Goal: Ask a question

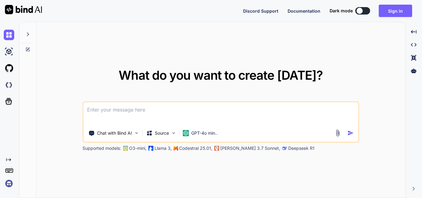
click at [131, 107] on textarea at bounding box center [220, 113] width 275 height 23
click at [110, 109] on textarea at bounding box center [220, 113] width 275 height 23
click at [122, 111] on textarea at bounding box center [220, 113] width 275 height 23
click at [150, 108] on textarea at bounding box center [220, 113] width 275 height 23
click at [394, 14] on button "Sign in" at bounding box center [395, 11] width 33 height 12
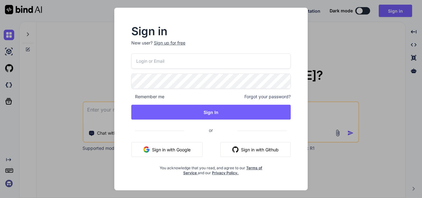
click at [186, 62] on input "email" at bounding box center [210, 60] width 159 height 15
click at [179, 43] on p "New user? Sign up for free" at bounding box center [210, 47] width 159 height 14
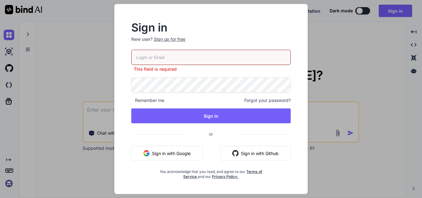
click at [172, 40] on div "Sign up for free" at bounding box center [170, 39] width 32 height 6
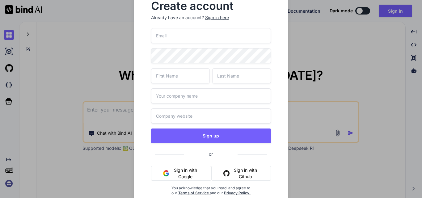
click at [173, 37] on input "email" at bounding box center [211, 35] width 120 height 15
type input "p"
drag, startPoint x: 205, startPoint y: 37, endPoint x: 134, endPoint y: 43, distance: 71.0
click at [134, 43] on div "Create account Already have an account? Sign in here parulkk2@chetu.com Sign up…" at bounding box center [211, 103] width 155 height 224
type input "parulkk2@chetu.com"
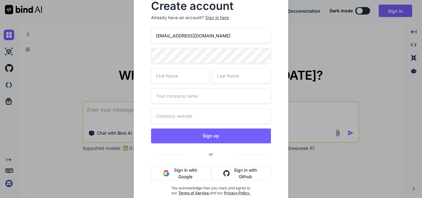
click at [116, 57] on div "Create account Already have an account? Sign in here parulkk2@chetu.com Sign up…" at bounding box center [211, 99] width 422 height 198
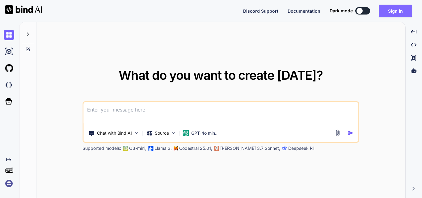
click at [403, 10] on button "Sign in" at bounding box center [395, 11] width 33 height 12
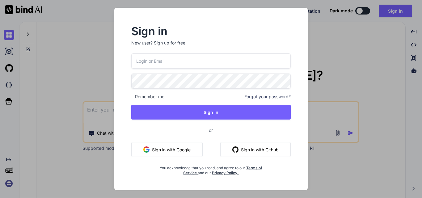
click at [175, 40] on div "Sign up for free" at bounding box center [170, 43] width 32 height 6
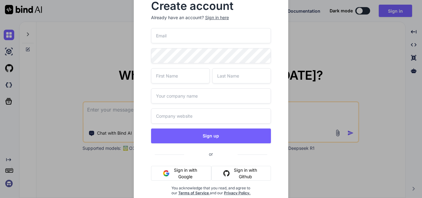
click at [175, 40] on input "email" at bounding box center [211, 35] width 120 height 15
type input "parulkk2@yopmail.com"
click at [182, 74] on input "text" at bounding box center [180, 75] width 59 height 15
type input "parul"
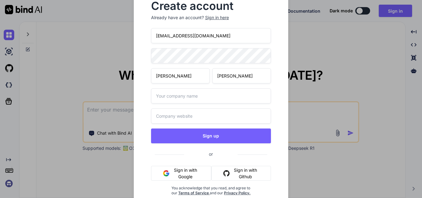
type input "kundra"
click at [184, 97] on input "text" at bounding box center [211, 95] width 120 height 15
type input "other"
drag, startPoint x: 236, startPoint y: 41, endPoint x: 123, endPoint y: 26, distance: 114.6
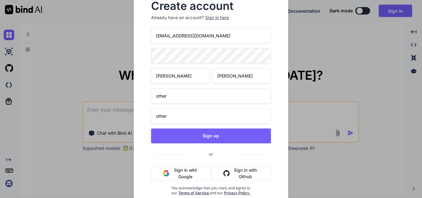
click at [123, 26] on div "Create account Already have an account? Sign in here parulkk2@yopmail.com parul…" at bounding box center [211, 99] width 422 height 198
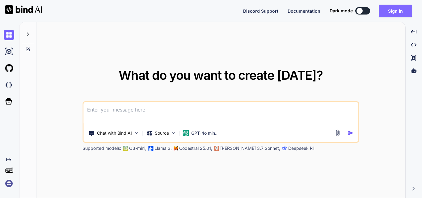
click at [403, 8] on button "Sign in" at bounding box center [395, 11] width 33 height 12
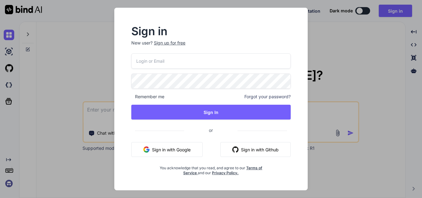
click at [182, 42] on div "Sign up for free" at bounding box center [170, 43] width 32 height 6
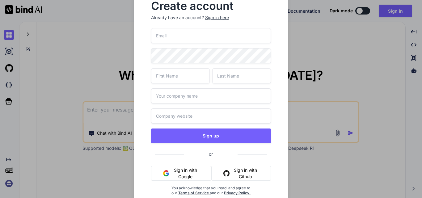
click at [182, 38] on input "email" at bounding box center [211, 35] width 120 height 15
paste input "parulkk2@chetu.com"
type input "parulkk2@chetu.com"
click at [177, 80] on input "text" at bounding box center [180, 75] width 59 height 15
type input "parul"
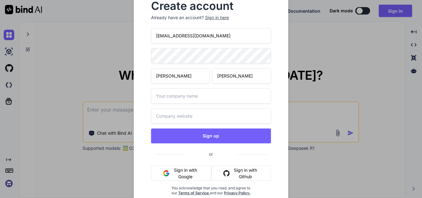
type input "kundra"
click at [178, 91] on input "text" at bounding box center [211, 95] width 120 height 15
type input "other"
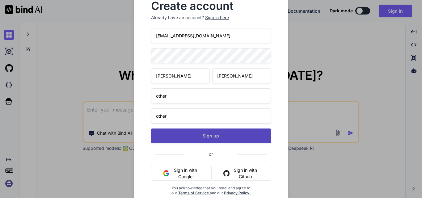
type input "other"
click at [219, 141] on button "Sign up" at bounding box center [211, 136] width 120 height 15
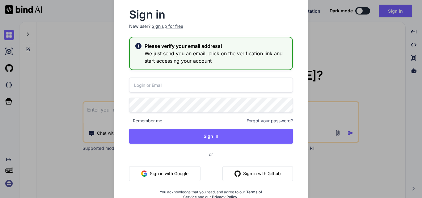
click at [170, 27] on div "Sign up for free" at bounding box center [168, 26] width 32 height 6
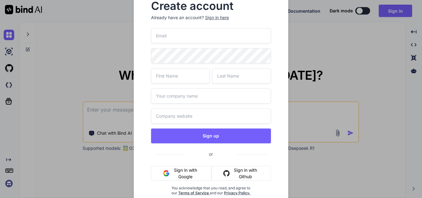
click at [174, 35] on input "email" at bounding box center [211, 35] width 120 height 15
type input "[EMAIL_ADDRESS][DOMAIN_NAME]"
click at [177, 70] on input "text" at bounding box center [180, 75] width 59 height 15
type input "rupesh"
type input "singh"
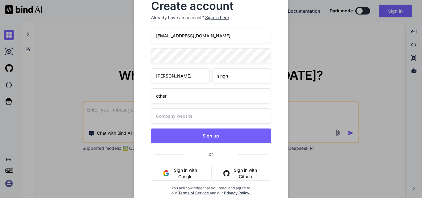
type input "other"
type input "O"
type input "other"
drag, startPoint x: 212, startPoint y: 33, endPoint x: 150, endPoint y: 32, distance: 61.2
click at [150, 32] on div "Create account Already have an account? Sign in here rupeshs@yopmail.com rupesh…" at bounding box center [211, 103] width 135 height 214
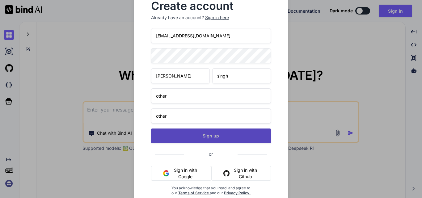
click at [208, 140] on button "Sign up" at bounding box center [211, 136] width 120 height 15
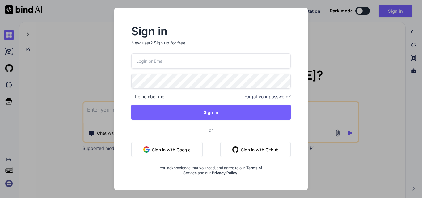
click at [189, 55] on input "email" at bounding box center [210, 60] width 159 height 15
paste input "[EMAIL_ADDRESS][DOMAIN_NAME]"
type input "[EMAIL_ADDRESS][DOMAIN_NAME]"
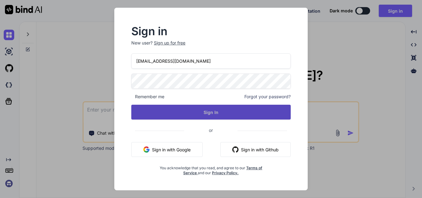
click at [204, 111] on button "Sign In" at bounding box center [210, 112] width 159 height 15
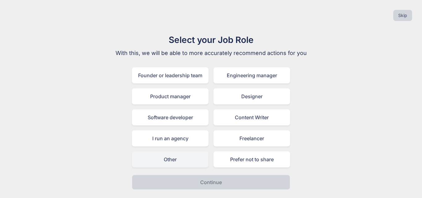
click at [164, 158] on div "Other" at bounding box center [170, 159] width 77 height 16
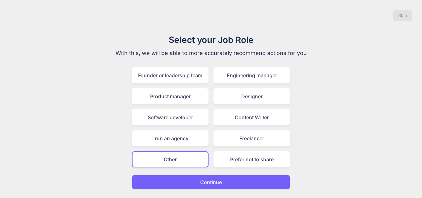
click at [252, 190] on div "Skip Select your Job Role With this, we will be able to more accurately recomme…" at bounding box center [211, 99] width 422 height 198
click at [251, 183] on button "Continue" at bounding box center [211, 182] width 158 height 15
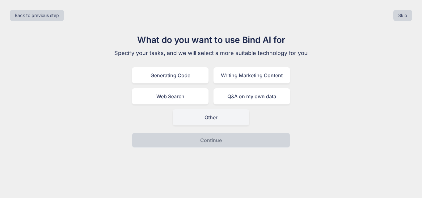
click at [218, 120] on div "Other" at bounding box center [211, 117] width 77 height 16
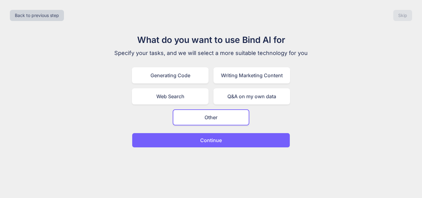
click at [226, 139] on button "Continue" at bounding box center [211, 140] width 158 height 15
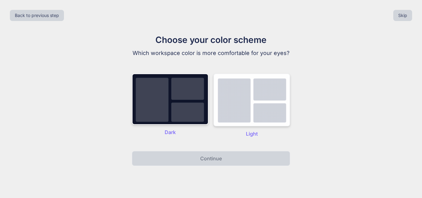
click at [258, 98] on img at bounding box center [251, 100] width 77 height 53
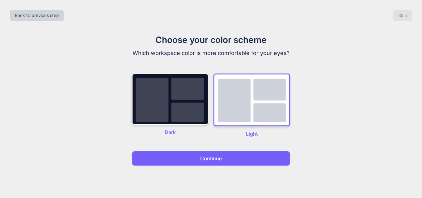
click at [247, 160] on button "Continue" at bounding box center [211, 158] width 158 height 15
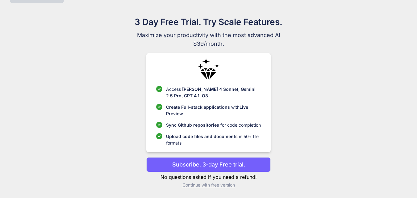
click at [216, 183] on p "Continue with free version" at bounding box center [208, 185] width 124 height 6
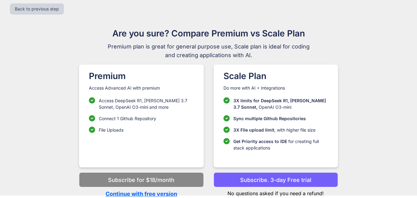
scroll to position [6, 0]
click at [153, 194] on p "Continue with free version" at bounding box center [141, 194] width 124 height 8
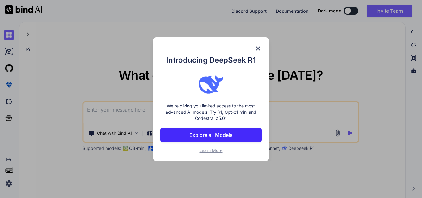
type textarea "x"
click at [258, 49] on img at bounding box center [257, 48] width 7 height 7
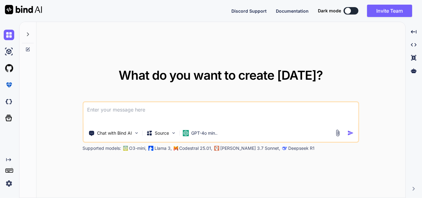
click at [109, 108] on textarea at bounding box center [220, 113] width 275 height 23
paste textarea "<div class="table-responsive"> <table id="IVRDataTable" class="table clinicTabl…"
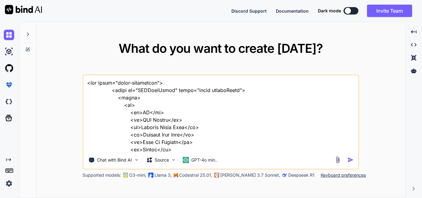
scroll to position [312, 0]
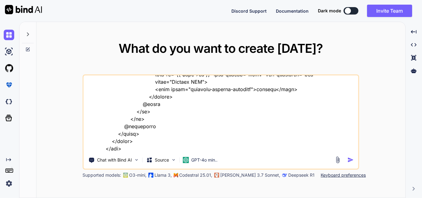
click at [220, 148] on textarea at bounding box center [220, 113] width 275 height 77
paste textarea "<div class="filtercard"> @include('includes.components.export-filters', [ 'clin…"
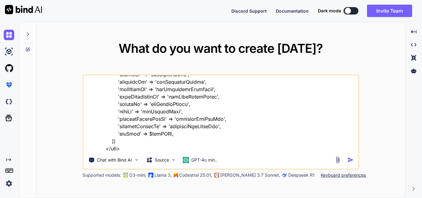
paste textarea "<form id="{{ $formId }}"> <div class="{{ $filterType }}Filters {{ $customClass …"
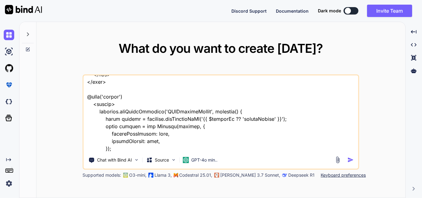
type textarea "<div class="table-responsive"> <table id="IVRDataTable" class="table clinicTabl…"
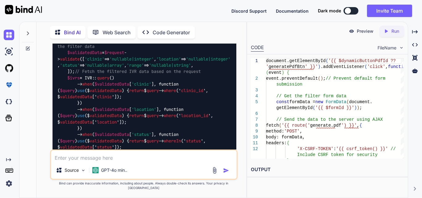
scroll to position [1041, 0]
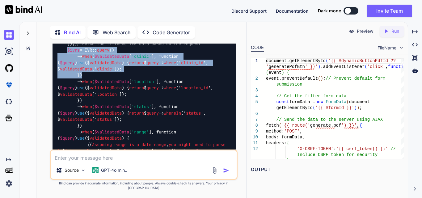
drag, startPoint x: 68, startPoint y: 109, endPoint x: 189, endPoint y: 143, distance: 125.6
click at [189, 143] on div "public function generatePdf ( Request $request ) { // Validate and retrieve the…" at bounding box center [145, 103] width 184 height 199
click at [75, 65] on span "$query" at bounding box center [67, 63] width 15 height 6
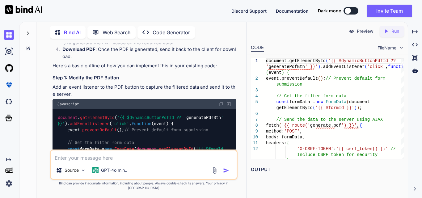
scroll to position [587, 0]
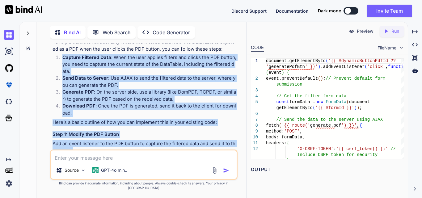
drag, startPoint x: 59, startPoint y: 98, endPoint x: 199, endPoint y: 153, distance: 150.4
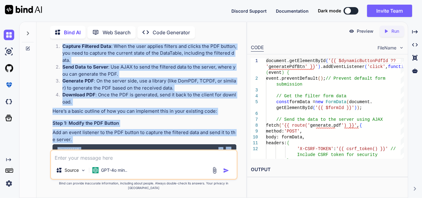
click at [210, 120] on h3 "Step 1: Modify the PDF Button" at bounding box center [145, 123] width 184 height 7
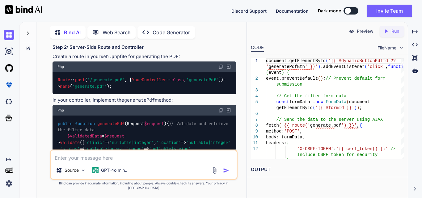
scroll to position [958, 0]
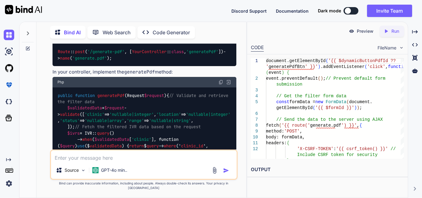
click at [134, 162] on textarea at bounding box center [144, 155] width 186 height 11
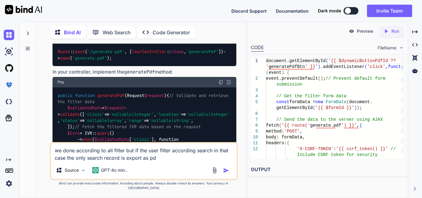
type textarea "we done according to all filter but if the user filter according search in that…"
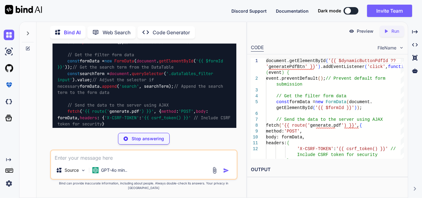
scroll to position [1731, 0]
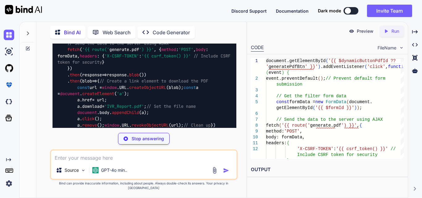
drag, startPoint x: 122, startPoint y: 77, endPoint x: 204, endPoint y: 79, distance: 81.6
click at [204, 79] on code "document . getElementById ( '{{ $dynamicButtonPdfId ?? ' generatePdfBtn ' }}' )…" at bounding box center [144, 52] width 175 height 176
click at [205, 80] on code "document . getElementById ( '{{ $dynamicButtonPdfId ?? ' generatePdfBtn ' }}' )…" at bounding box center [144, 52] width 175 height 176
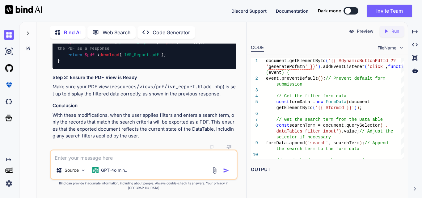
scroll to position [2256, 0]
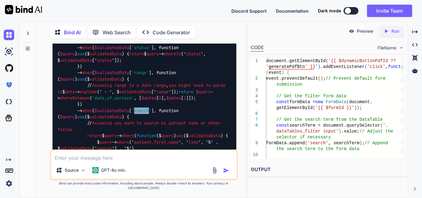
scroll to position [2040, 0]
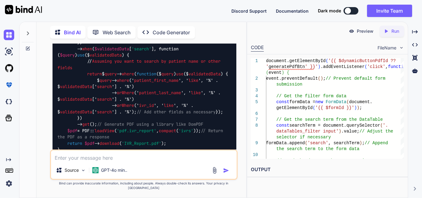
drag, startPoint x: 110, startPoint y: 102, endPoint x: 148, endPoint y: 102, distance: 37.7
click at [178, 94] on div "public function generatePdf ( Request $request ) { // Validate and retrieve the…" at bounding box center [145, 17] width 184 height 281
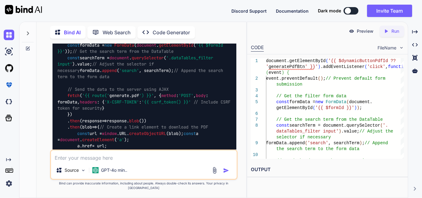
scroll to position [1675, 0]
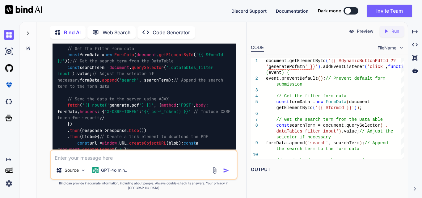
click at [91, 157] on textarea at bounding box center [144, 155] width 186 height 11
type textarea "search used by user that is in datatable how to do this"
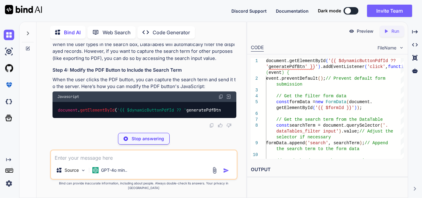
scroll to position [2605, 0]
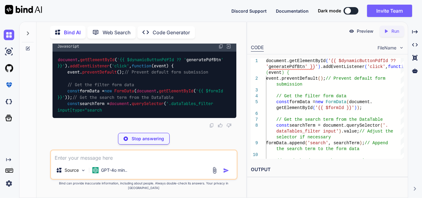
drag, startPoint x: 77, startPoint y: 59, endPoint x: 127, endPoint y: 64, distance: 50.0
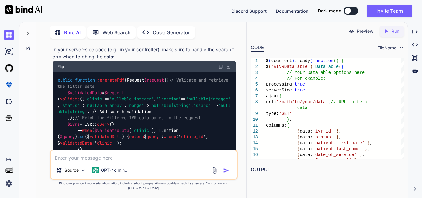
scroll to position [2884, 0]
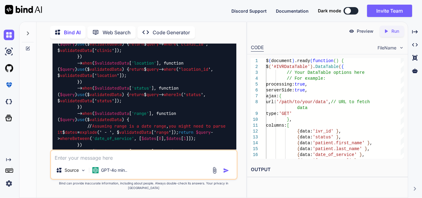
click at [125, 158] on textarea at bounding box center [144, 155] width 186 height 11
type textarea "we do not want to add custom search we use datatable seach"
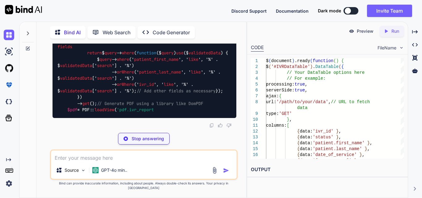
scroll to position [3963, 0]
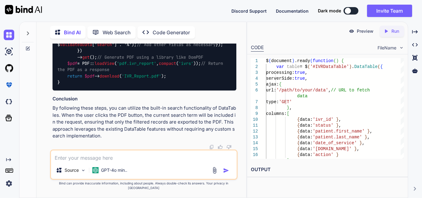
drag, startPoint x: 67, startPoint y: 65, endPoint x: 221, endPoint y: 68, distance: 154.5
click at [104, 154] on div "Source GPT-4o min.." at bounding box center [144, 165] width 188 height 30
click at [104, 161] on textarea at bounding box center [144, 155] width 186 height 11
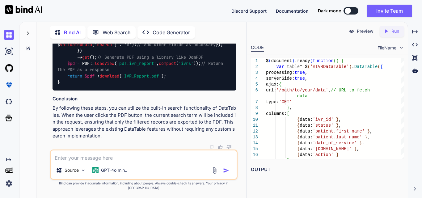
paste textarea "$('#generateIvrPdfBtn').on('click', function (event) { event.preventDefault(); …"
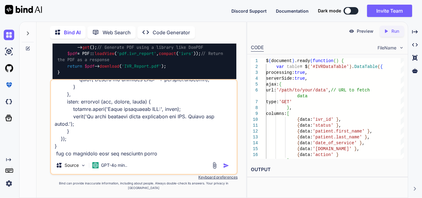
type textarea "$('#generateIvrPdfBtn').on('click', function (event) { event.preventDefault(); …"
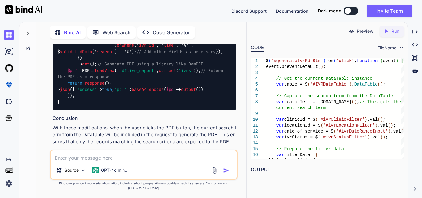
scroll to position [4915, 0]
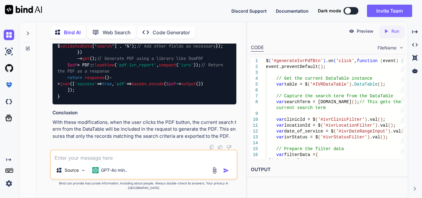
drag, startPoint x: 67, startPoint y: 71, endPoint x: 156, endPoint y: 91, distance: 91.3
copy code "// Get the current DataTable instance var table = $( '#IVRDataTable' ). DataTab…"
drag, startPoint x: 64, startPoint y: 75, endPoint x: 94, endPoint y: 117, distance: 51.7
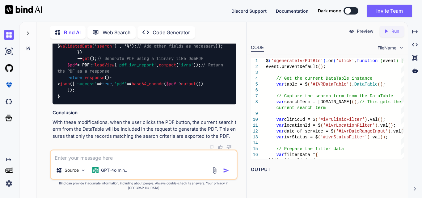
drag, startPoint x: 75, startPoint y: 134, endPoint x: 124, endPoint y: 137, distance: 48.6
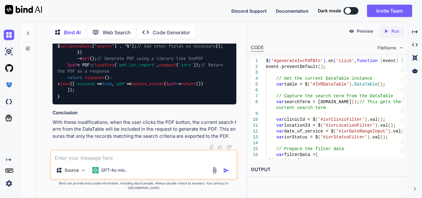
copy code "search : searchTerm"
drag, startPoint x: 66, startPoint y: 90, endPoint x: 199, endPoint y: 110, distance: 134.7
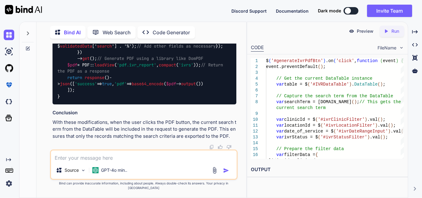
scroll to position [4931, 0]
drag, startPoint x: 59, startPoint y: 94, endPoint x: 187, endPoint y: 118, distance: 130.1
drag, startPoint x: 66, startPoint y: 78, endPoint x: 149, endPoint y: 78, distance: 82.2
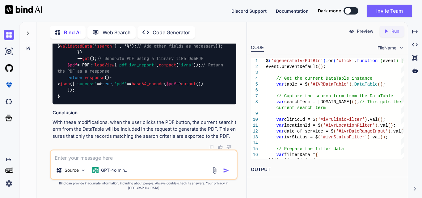
click at [116, 162] on textarea at bounding box center [144, 155] width 186 height 11
paste textarea "$('#generateIvrPdfBtn').on('click', function (event) { event.preventDefault(); …"
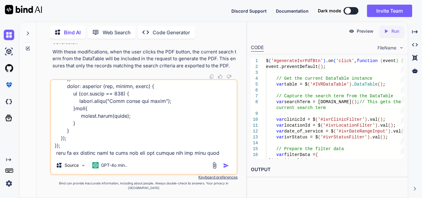
scroll to position [238, 0]
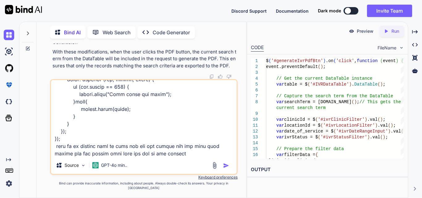
type textarea "$('#generateIvrPdfBtn').on('click', function (event) { event.preventDefault(); …"
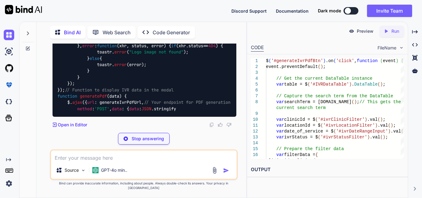
scroll to position [6302, 0]
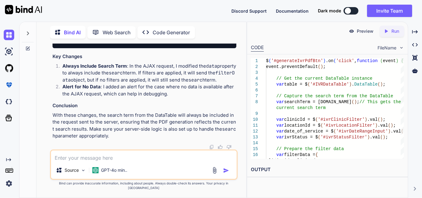
scroll to position [6302, 0]
click at [114, 159] on textarea at bounding box center [144, 155] width 186 height 11
paste textarea "/** * Get Filter Request * @param Request $request * @return array */ public st…"
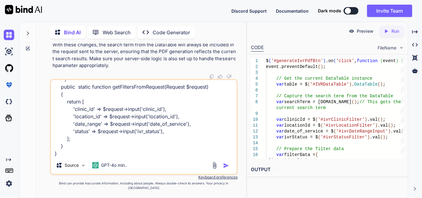
paste textarea "public function index(Request $request) { try { $user = Auth::user(); $login_ty…"
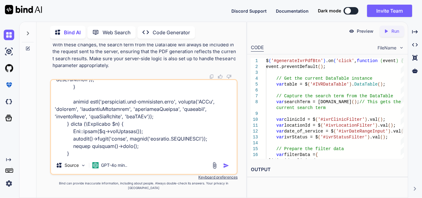
scroll to position [371, 0]
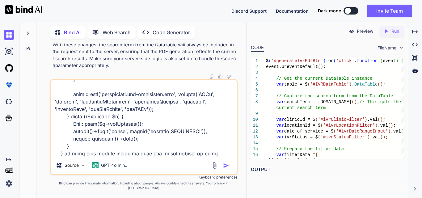
type textarea "/** * Get Filter Request * @param Request $request * @return array */ public st…"
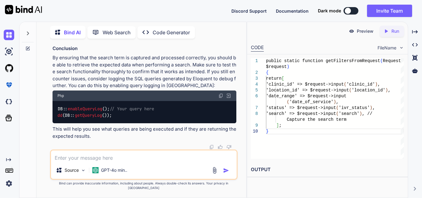
scroll to position [7031, 0]
drag, startPoint x: 78, startPoint y: 81, endPoint x: 173, endPoint y: 78, distance: 95.5
copy code "'search' => $request -> input ( 'search' ),"
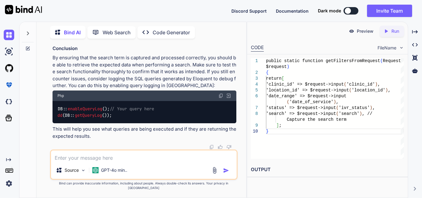
click at [150, 22] on span "// Add other fields as necessary" at bounding box center [114, 19] width 79 height 6
drag, startPoint x: 64, startPoint y: 101, endPoint x: 127, endPoint y: 70, distance: 70.7
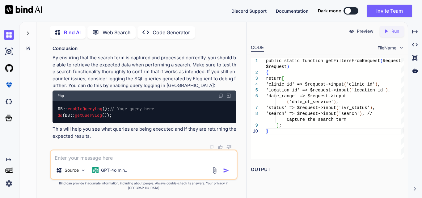
copy code "if (! empty ( $filters [ 'search' ])) { // Assuming you want to search by patie…"
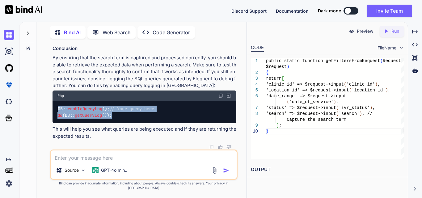
drag, startPoint x: 57, startPoint y: 107, endPoint x: 124, endPoint y: 121, distance: 69.0
click at [124, 121] on div "DB:: enableQueryLog (); // Your query here dd (DB:: getQueryLog ());" at bounding box center [145, 112] width 184 height 23
click at [140, 107] on div "DB:: enableQueryLog (); // Your query here dd (DB:: getQueryLog ());" at bounding box center [145, 112] width 184 height 23
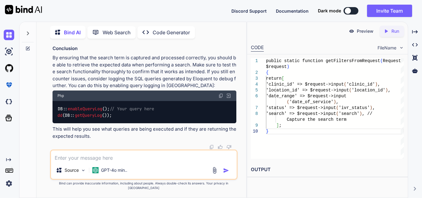
scroll to position [6417, 0]
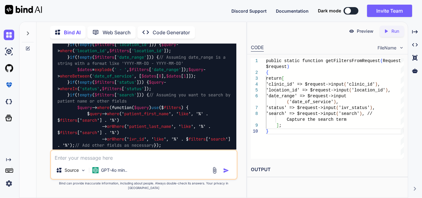
scroll to position [6263, 0]
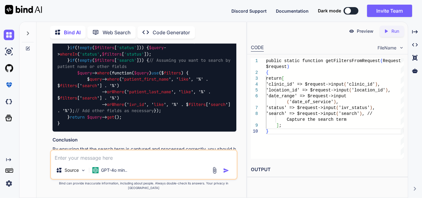
drag, startPoint x: 167, startPoint y: 110, endPoint x: 221, endPoint y: 108, distance: 54.1
copy code "{ search : searchTerm }"
click at [96, 155] on textarea at bounding box center [144, 155] width 186 height 11
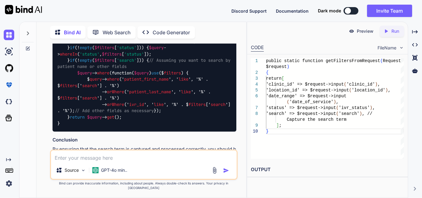
paste textarea "public function index(Request $request) { try { $user = Auth::user(); $login_ty…"
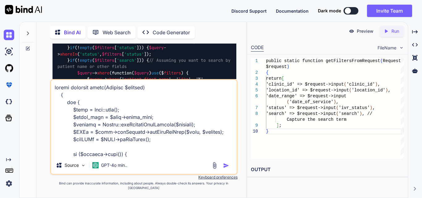
scroll to position [268, 0]
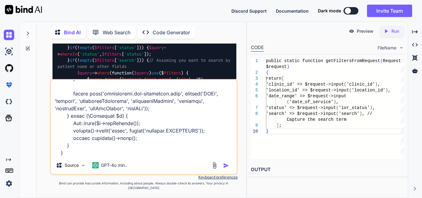
paste textarea "public function getIvrsForUser(User $user, $filters = []): Collection { try { $…"
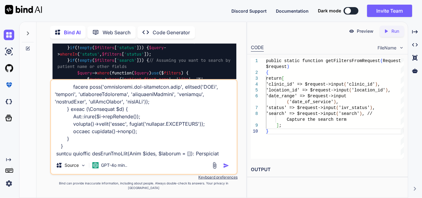
scroll to position [549, 0]
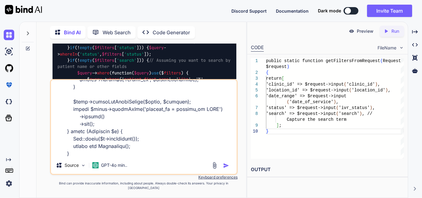
paste textarea "private function applyIvrQueryFilter($query, array $filters) { try { // dd($fil…"
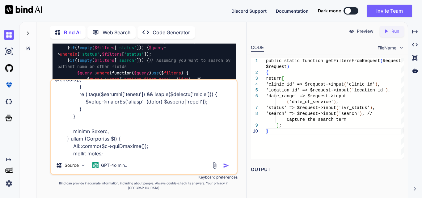
scroll to position [787, 0]
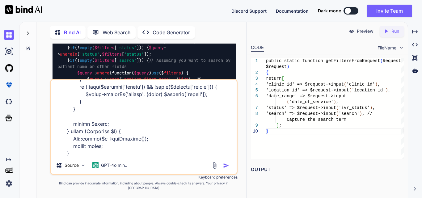
type textarea "public function index(Request $request) { try { $user = Auth::user(); $login_ty…"
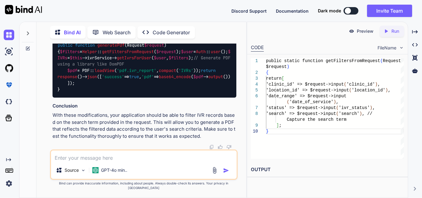
scroll to position [8072, 0]
drag, startPoint x: 78, startPoint y: 93, endPoint x: 190, endPoint y: 95, distance: 111.5
drag, startPoint x: 78, startPoint y: 93, endPoint x: 171, endPoint y: 92, distance: 93.3
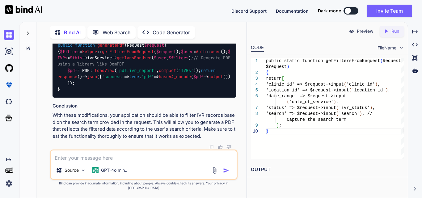
drag, startPoint x: 75, startPoint y: 51, endPoint x: 111, endPoint y: 144, distance: 99.1
copy code "// Apply the search filter if (! empty ( $filters [ 'search' ])) { $searchTerm …"
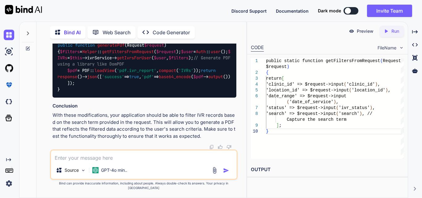
click at [72, 162] on textarea at bounding box center [144, 155] width 186 height 11
type textarea "first and last name save in encrypt form in database"
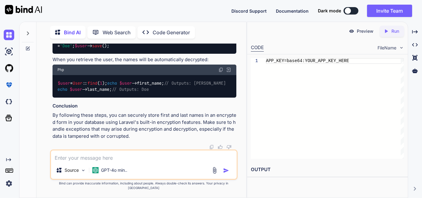
scroll to position [9291, 0]
click at [143, 160] on textarea at bounding box center [144, 155] width 186 height 11
type textarea "s"
drag, startPoint x: 71, startPoint y: 102, endPoint x: 133, endPoint y: 106, distance: 61.6
click at [133, 54] on div "$user = new User (); $user ->first_name = '[PERSON_NAME]' ; $user ->last_name =…" at bounding box center [145, 43] width 184 height 23
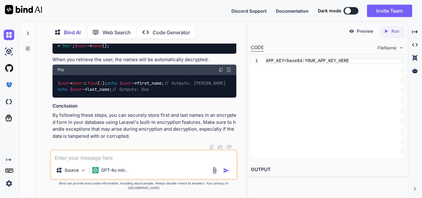
click at [133, 54] on div "$user = new User (); $user ->first_name = '[PERSON_NAME]' ; $user ->last_name =…" at bounding box center [145, 43] width 184 height 23
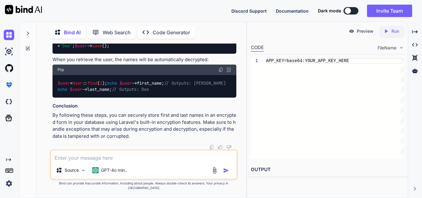
click at [123, 160] on textarea at bounding box center [144, 155] width 186 height 11
paste textarea "if (!empty($filters['search'])) { $searchTerm = $filters['search']; $query->whe…"
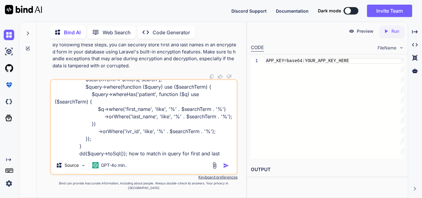
scroll to position [23, 0]
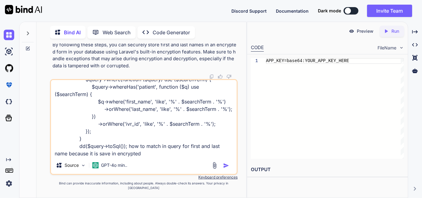
type textarea "if (!empty($filters['search'])) { $searchTerm = $filters['search']; $query->whe…"
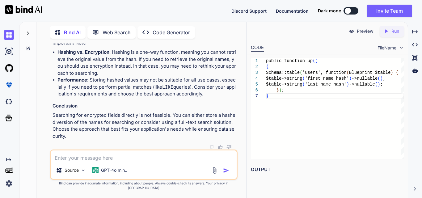
scroll to position [9958, 0]
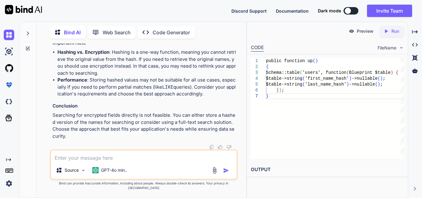
scroll to position [9835, 0]
drag, startPoint x: 52, startPoint y: 108, endPoint x: 134, endPoint y: 112, distance: 81.7
click at [134, 112] on div "You Bind AI To implement the functionality where the filtered data from the Dat…" at bounding box center [144, 97] width 186 height 106
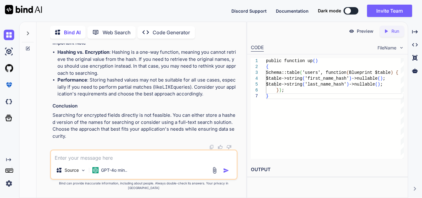
click at [123, 160] on textarea at bounding box center [144, 155] width 186 height 11
paste textarea "protected $casts = [ 'first_name' => 'encrypted', 'last_name' => 'encrypted', '…"
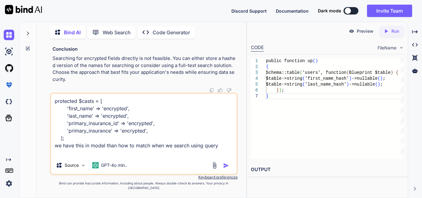
type textarea "protected $casts = [ 'first_name' => 'encrypted', 'last_name' => 'encrypted', '…"
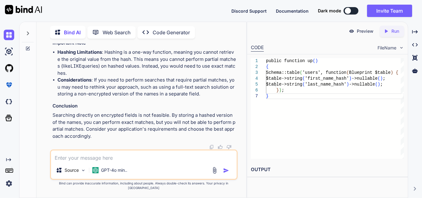
scroll to position [10731, 0]
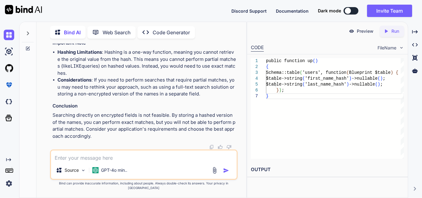
drag, startPoint x: 78, startPoint y: 73, endPoint x: 93, endPoint y: 101, distance: 32.2
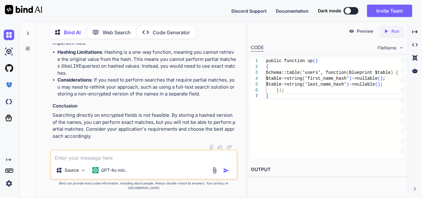
drag, startPoint x: 62, startPoint y: 80, endPoint x: 78, endPoint y: 116, distance: 38.9
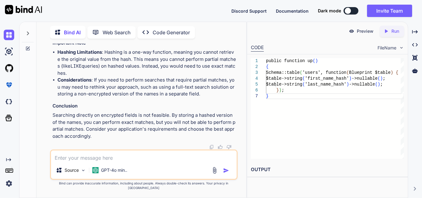
scroll to position [10483, 0]
drag, startPoint x: 76, startPoint y: 113, endPoint x: 164, endPoint y: 133, distance: 89.9
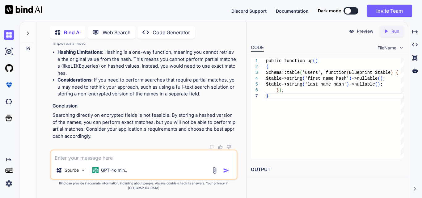
drag, startPoint x: 57, startPoint y: 79, endPoint x: 129, endPoint y: 82, distance: 71.7
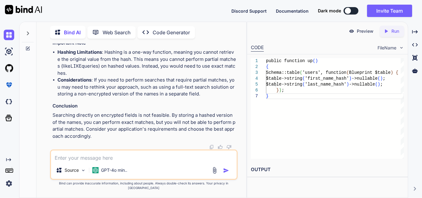
drag, startPoint x: 66, startPoint y: 61, endPoint x: 103, endPoint y: 147, distance: 93.9
click at [118, 162] on textarea at bounding box center [144, 155] width 186 height 11
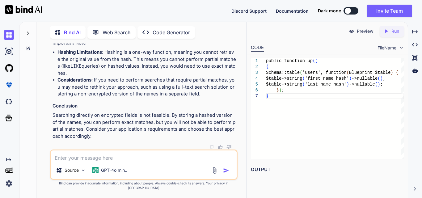
paste textarea "select * from `insurance_verifications` where (exists (select * from `patients`…"
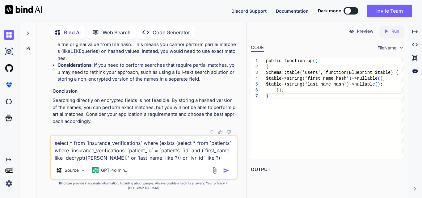
type textarea "select * from `insurance_verifications` where (exists (select * from `patients`…"
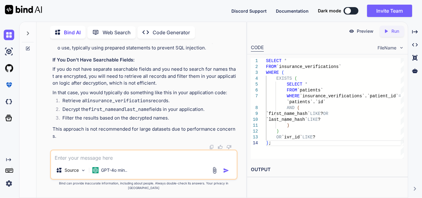
scroll to position [11147, 0]
drag, startPoint x: 67, startPoint y: 122, endPoint x: 198, endPoint y: 124, distance: 131.0
click at [198, 52] on li "The placeholders ( ? ) should be replaced with the actual search terms you want…" at bounding box center [146, 45] width 179 height 14
click at [226, 52] on li "The placeholders ( ? ) should be replaced with the actual search terms you want…" at bounding box center [146, 45] width 179 height 14
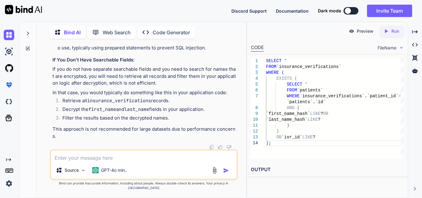
click at [99, 162] on textarea at bounding box center [144, 155] width 186 height 11
paste textarea "SELECT * FROM `insurance_verifications` WHERE ( EXISTS ( SELECT * FROM `patient…"
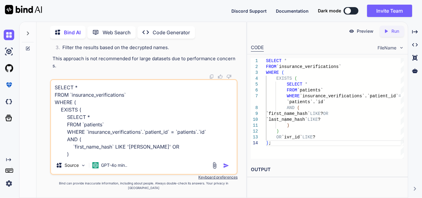
scroll to position [15, 0]
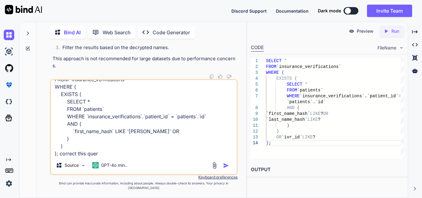
type textarea "SELECT * FROM `insurance_verifications` WHERE ( EXISTS ( SELECT * FROM `patient…"
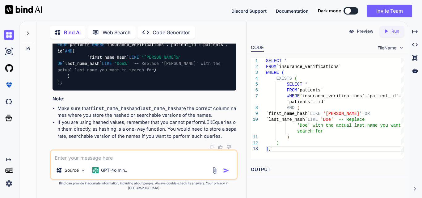
scroll to position [11336, 0]
click at [79, 157] on textarea at bounding box center [144, 155] width 186 height 11
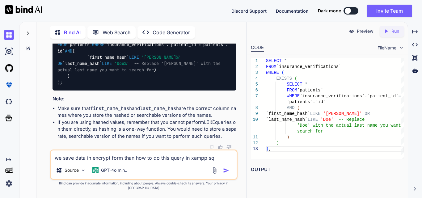
type textarea "we save data in encrypt form than how to do this query in xampp sql"
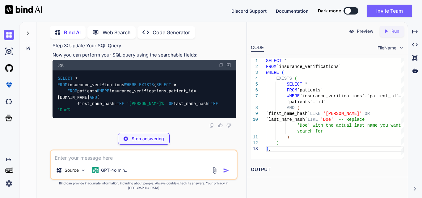
scroll to position [11997, 0]
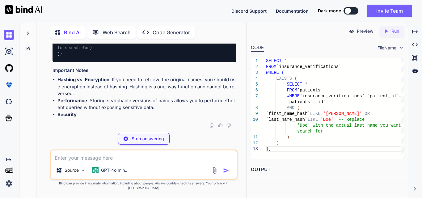
drag, startPoint x: 186, startPoint y: 102, endPoint x: 56, endPoint y: 99, distance: 130.4
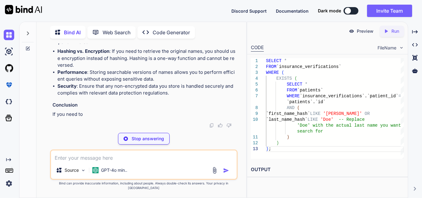
scroll to position [12152, 0]
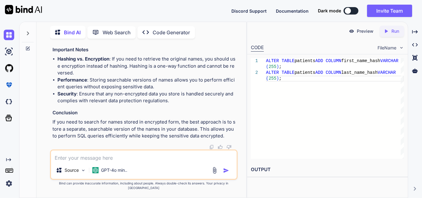
drag, startPoint x: 77, startPoint y: 71, endPoint x: 144, endPoint y: 77, distance: 67.6
click at [144, 36] on code "SELECT * FROM insurance_verifications WHERE EXISTS ( SELECT * FROM patients WHE…" at bounding box center [143, 11] width 173 height 50
copy code "first_name_hash LIKE '[PERSON_NAME]' OR last_name_hash LIKE '[PERSON_NAME]%'"
click at [126, 160] on textarea at bounding box center [144, 155] width 186 height 11
paste textarea "if (!empty($filters['search'])) { $searchTerm = $filters['search']; $query->whe…"
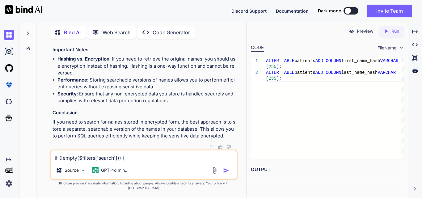
scroll to position [15, 0]
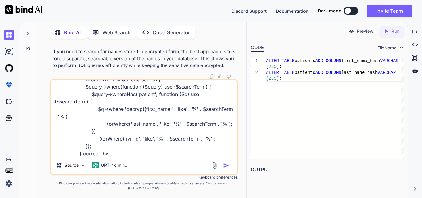
type textarea "if (!empty($filters['search'])) { $searchTerm = $filters['search']; $query->whe…"
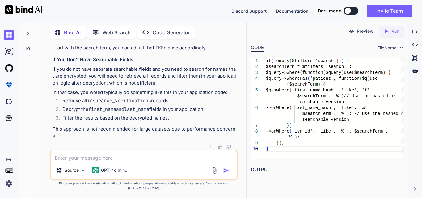
scroll to position [12480, 0]
drag, startPoint x: 63, startPoint y: 130, endPoint x: 55, endPoint y: 61, distance: 69.4
drag, startPoint x: 64, startPoint y: 72, endPoint x: 166, endPoint y: 125, distance: 114.8
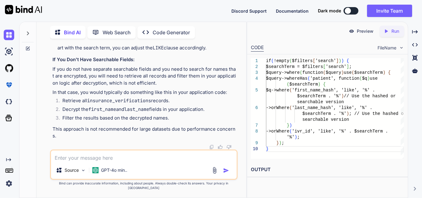
drag, startPoint x: 66, startPoint y: 70, endPoint x: 93, endPoint y: 121, distance: 58.4
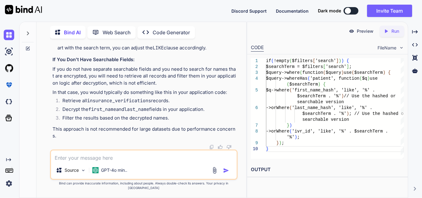
drag, startPoint x: 66, startPoint y: 131, endPoint x: 55, endPoint y: 58, distance: 74.3
drag, startPoint x: 57, startPoint y: 74, endPoint x: 176, endPoint y: 120, distance: 127.8
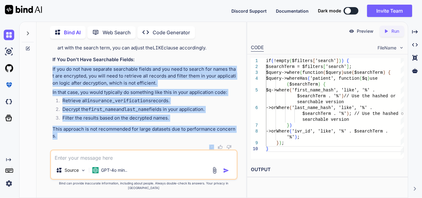
drag, startPoint x: 51, startPoint y: 74, endPoint x: 184, endPoint y: 146, distance: 151.9
click at [184, 146] on div "You Bind AI To implement the functionality where the filtered data from the Dat…" at bounding box center [144, 97] width 186 height 106
click at [174, 106] on li "Retrieve all insurance_verifications records." at bounding box center [146, 101] width 179 height 9
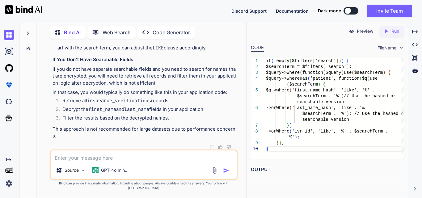
scroll to position [12419, 0]
drag, startPoint x: 52, startPoint y: 78, endPoint x: 201, endPoint y: 82, distance: 149.6
click at [201, 82] on div "You Bind AI To implement the functionality where the filtered data from the Dat…" at bounding box center [144, 97] width 186 height 106
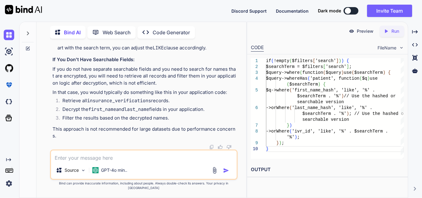
click at [87, 162] on textarea at bounding box center [144, 155] width 186 height 11
paste textarea "if (!empty($filters['search'])) { $searchTerm = $filters['search']; $query->whe…"
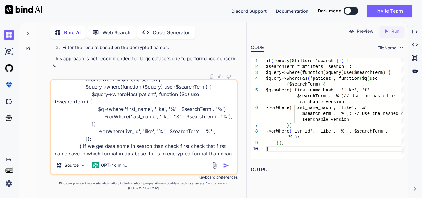
scroll to position [23, 0]
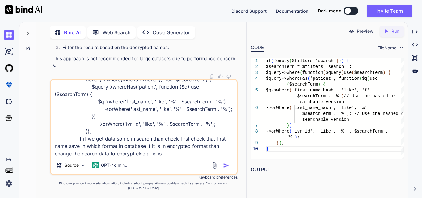
type textarea "if (!empty($filters['search'])) { $searchTerm = $filters['search']; $query->whe…"
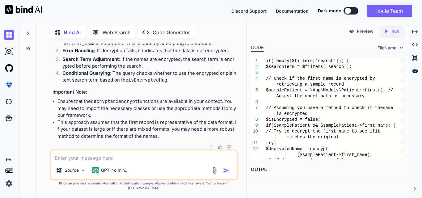
scroll to position [12866, 0]
drag, startPoint x: 62, startPoint y: 98, endPoint x: 143, endPoint y: 98, distance: 80.6
drag, startPoint x: 65, startPoint y: 74, endPoint x: 185, endPoint y: 76, distance: 119.6
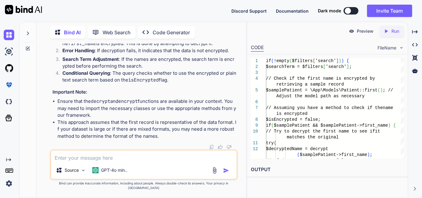
click at [124, 162] on textarea at bounding box center [144, 155] width 186 height 11
type textarea "another way to do this"
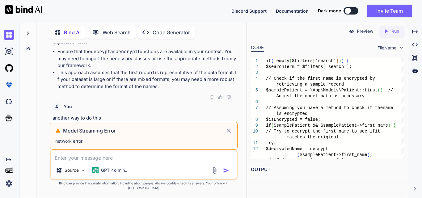
scroll to position [12871, 0]
click at [226, 134] on icon at bounding box center [228, 130] width 7 height 7
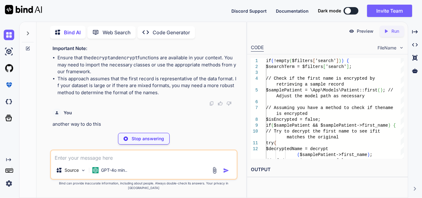
click at [135, 162] on textarea at bounding box center [144, 155] width 186 height 11
click at [142, 141] on p "Stop answering" at bounding box center [148, 139] width 32 height 6
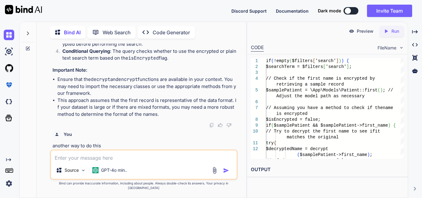
scroll to position [13235, 0]
click at [100, 82] on code "decrypt" at bounding box center [100, 79] width 19 height 6
drag, startPoint x: 83, startPoint y: 82, endPoint x: 147, endPoint y: 82, distance: 63.9
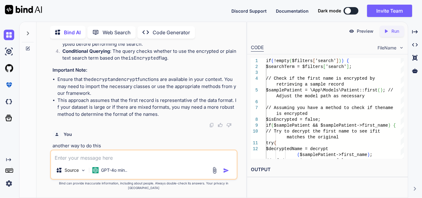
drag, startPoint x: 61, startPoint y: 80, endPoint x: 153, endPoint y: 76, distance: 92.5
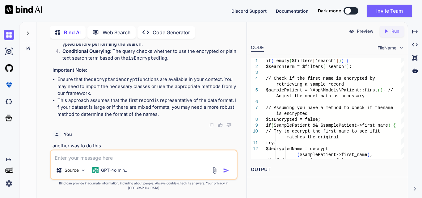
drag, startPoint x: 67, startPoint y: 130, endPoint x: 165, endPoint y: 134, distance: 97.7
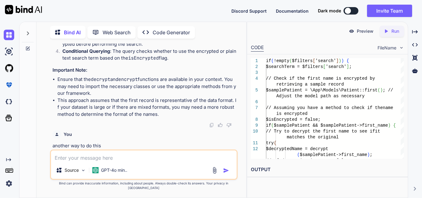
click at [107, 159] on textarea at bounding box center [144, 155] width 186 height 11
type textarea "another way to do this"
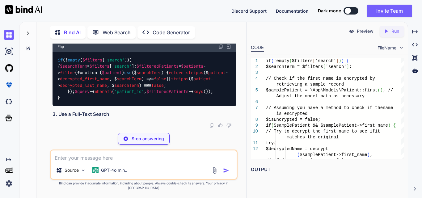
scroll to position [13455, 0]
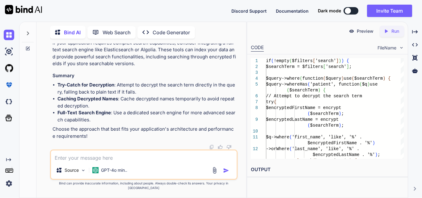
drag, startPoint x: 67, startPoint y: 75, endPoint x: 159, endPoint y: 74, distance: 91.8
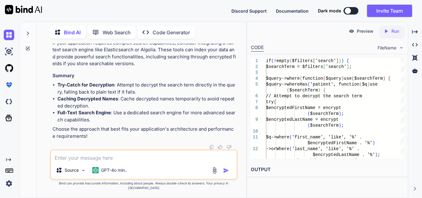
scroll to position [13486, 0]
drag, startPoint x: 93, startPoint y: 81, endPoint x: 208, endPoint y: 90, distance: 115.6
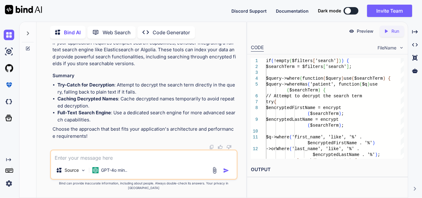
drag, startPoint x: 80, startPoint y: 105, endPoint x: 186, endPoint y: 104, distance: 105.7
drag, startPoint x: 57, startPoint y: 67, endPoint x: 120, endPoint y: 138, distance: 95.0
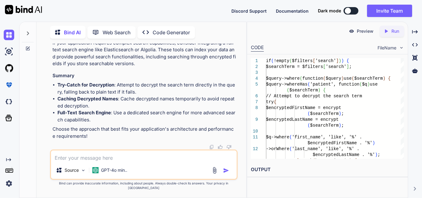
drag, startPoint x: 65, startPoint y: 74, endPoint x: 157, endPoint y: 75, distance: 92.4
copy code "$searchTerm = $filters [ 'search' ];"
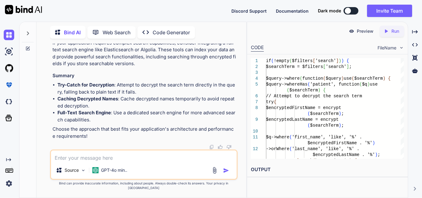
drag, startPoint x: 87, startPoint y: 74, endPoint x: 111, endPoint y: 123, distance: 54.4
copy code "try { $ encryptedFirstName = encrypt ($ searchTerm ); $encryptedLastName = encr…"
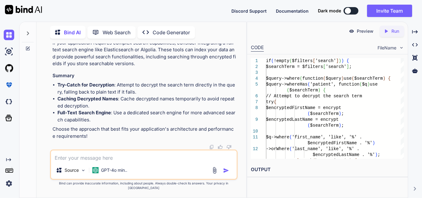
scroll to position [13488, 0]
click at [112, 162] on textarea at bounding box center [144, 155] width 186 height 11
paste textarea "// Handle search input $('#myTable_filter input').on('keyup', function() { // W…"
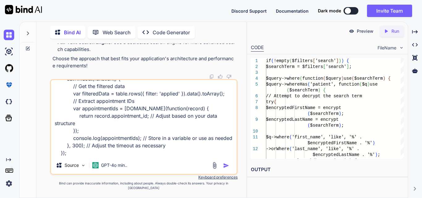
click at [117, 157] on textarea "// Handle search input $('#myTable_filter input').on('keyup', function() { // W…" at bounding box center [144, 118] width 186 height 77
paste textarea "<div class="table-responsive"> <table id="IVRDataTable" class="table clinicTabl…"
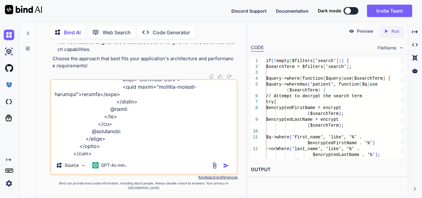
scroll to position [512, 0]
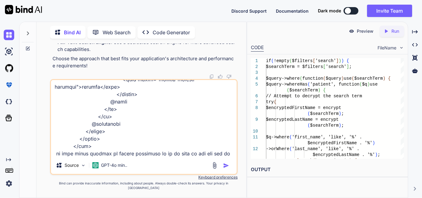
type textarea "// Handle search input $('#myTable_filter input').on('keyup', function() { // W…"
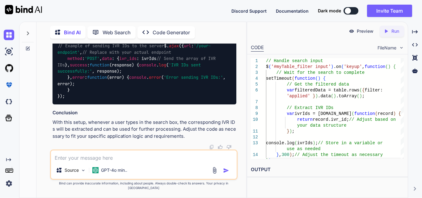
scroll to position [14243, 0]
click at [103, 160] on textarea at bounding box center [144, 155] width 186 height 11
paste textarea "$('#generateIvrPdfBtn').on('click', function (event) { event.preventDefault(); …"
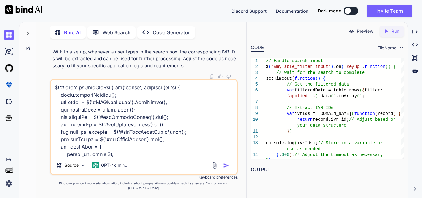
scroll to position [223, 0]
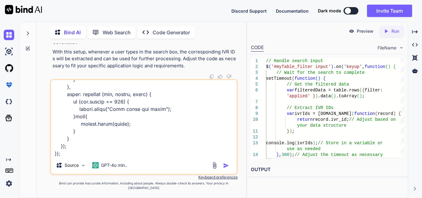
click at [90, 156] on textarea at bounding box center [144, 118] width 186 height 77
paste textarea "// Handle search input $('#myTable_filter input').on('keyup', function() { // W…"
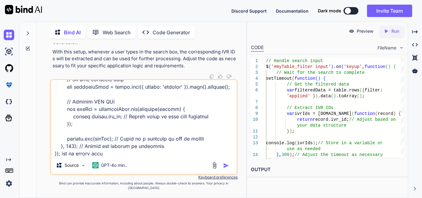
type textarea "$('#generateIvrPdfBtn').on('click', function (event) { event.preventDefault(); …"
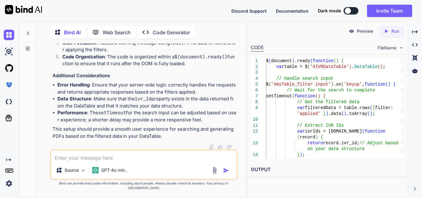
scroll to position [15024, 0]
drag, startPoint x: 74, startPoint y: 105, endPoint x: 180, endPoint y: 108, distance: 106.0
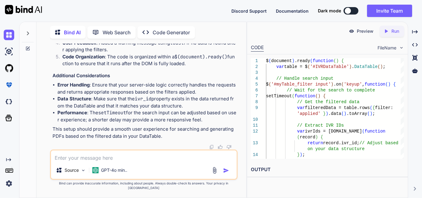
drag, startPoint x: 165, startPoint y: 140, endPoint x: 90, endPoint y: 130, distance: 75.6
drag, startPoint x: 68, startPoint y: 122, endPoint x: 210, endPoint y: 149, distance: 144.7
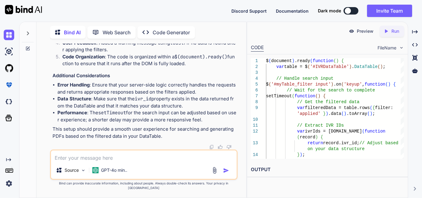
click at [129, 157] on textarea at bounding box center [144, 155] width 186 height 11
type textarea "f"
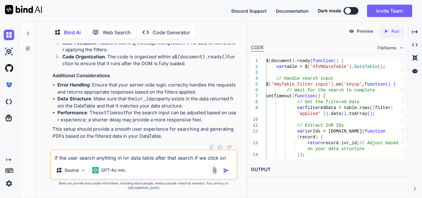
drag, startPoint x: 76, startPoint y: 115, endPoint x: 120, endPoint y: 116, distance: 44.8
click at [228, 162] on textarea "if the user search anything in ivr data table after that search if we click on" at bounding box center [144, 155] width 186 height 11
paste textarea "#generateIvrPdfBtn"
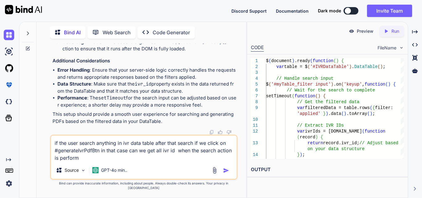
type textarea "if the user search anything in ivr data table after that search if we click on …"
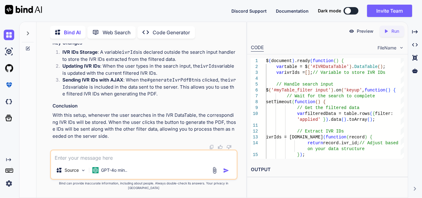
scroll to position [15807, 0]
drag, startPoint x: 64, startPoint y: 68, endPoint x: 92, endPoint y: 124, distance: 63.1
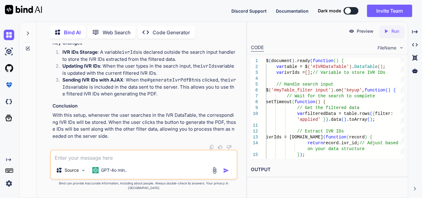
drag, startPoint x: 108, startPoint y: 101, endPoint x: 82, endPoint y: 83, distance: 30.8
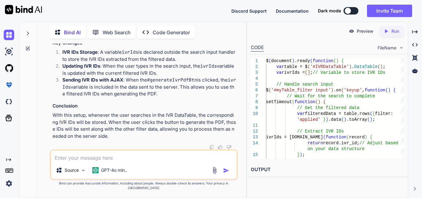
drag, startPoint x: 67, startPoint y: 55, endPoint x: 104, endPoint y: 127, distance: 81.1
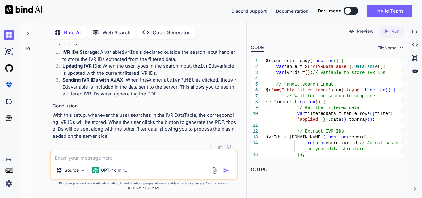
drag, startPoint x: 69, startPoint y: 70, endPoint x: 107, endPoint y: 69, distance: 38.7
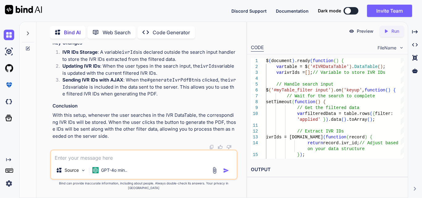
scroll to position [15581, 0]
drag, startPoint x: 87, startPoint y: 128, endPoint x: 65, endPoint y: 143, distance: 26.0
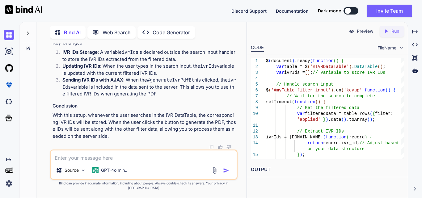
click at [114, 159] on textarea at bounding box center [144, 155] width 186 height 11
paste textarea "$(document).ready(function () { $('#IVRDataTable').DataTable({ language: { leng…"
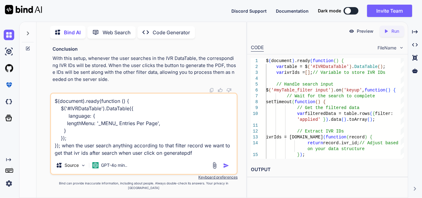
type textarea "$(document).ready(function () { $('#IVRDataTable').DataTable({ language: { leng…"
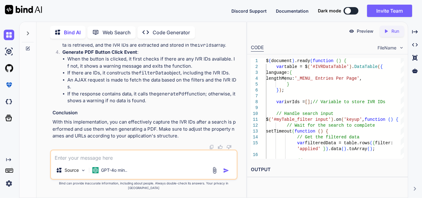
scroll to position [16450, 0]
drag, startPoint x: 67, startPoint y: 78, endPoint x: 108, endPoint y: 108, distance: 50.5
drag, startPoint x: 88, startPoint y: 124, endPoint x: 209, endPoint y: 130, distance: 120.6
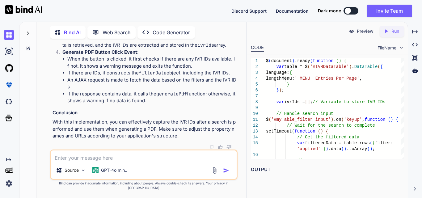
drag, startPoint x: 65, startPoint y: 84, endPoint x: 108, endPoint y: 88, distance: 43.2
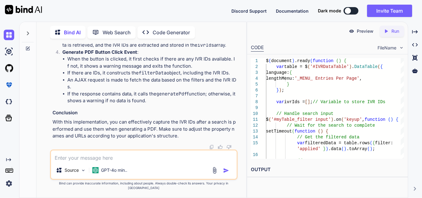
click at [114, 162] on textarea at bounding box center [144, 155] width 186 height 11
type textarea "h"
type textarea "console the data of table after search appled on data table"
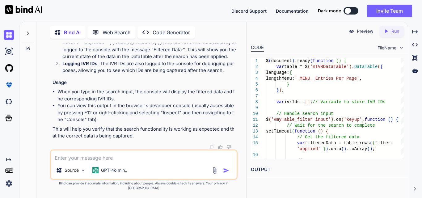
scroll to position [17245, 0]
click at [103, 162] on textarea at bounding box center [144, 155] width 186 height 11
type textarea "we use dataTable 2.1.8 how to get row data after search applied"
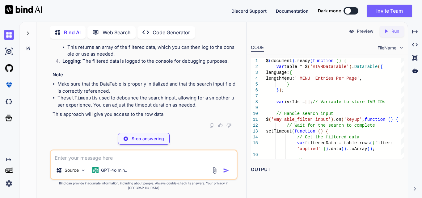
scroll to position [17975, 0]
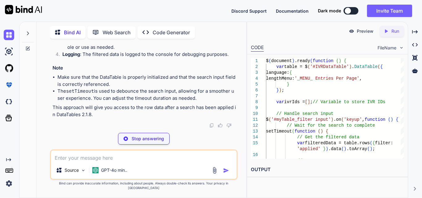
drag, startPoint x: 67, startPoint y: 71, endPoint x: 93, endPoint y: 95, distance: 35.2
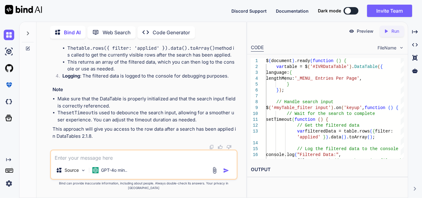
drag, startPoint x: 69, startPoint y: 72, endPoint x: 87, endPoint y: 108, distance: 40.6
click at [87, 161] on textarea at bounding box center [144, 155] width 186 height 11
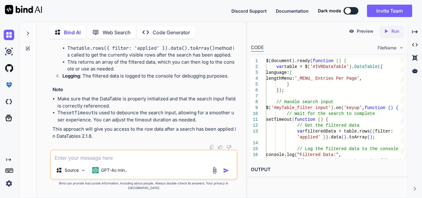
paste textarea "$('#generateIvrPdfBtn').on('click', function (event) { event.preventDefault(); …"
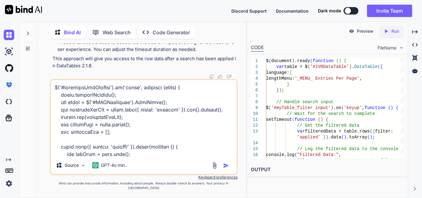
scroll to position [319, 0]
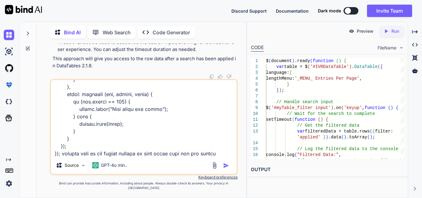
type textarea "$('#generateIvrPdfBtn').on('click', function (event) { event.preventDefault(); …"
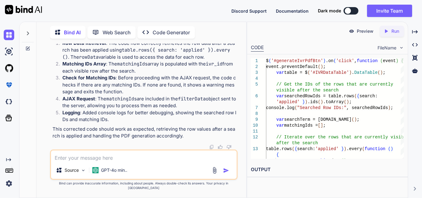
scroll to position [18347, 0]
drag, startPoint x: 79, startPoint y: 104, endPoint x: 65, endPoint y: 90, distance: 19.4
click at [116, 161] on textarea at bounding box center [144, 155] width 186 height 11
paste textarea "Loremips Dol SIt: [Ametc(0)]9: Adipi(0)6: 8elitse: 3[[Doeiusmod]]: Tempo(0)in: …"
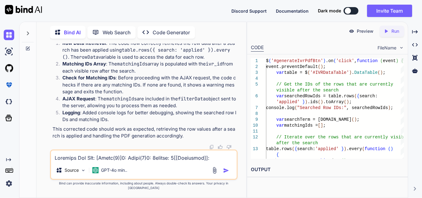
scroll to position [134, 0]
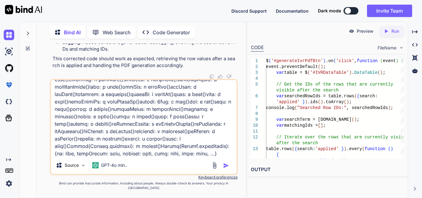
type textarea "Loremips Dol SIt: [Ametc(0)]9: Adipi(0)6: 8elitse: 3[[Doeiusmod]]: Tempo(0)in: …"
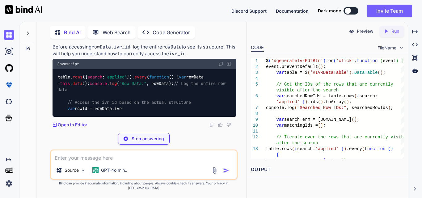
scroll to position [19231, 0]
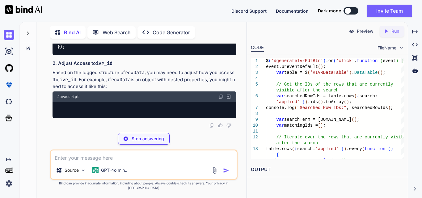
drag, startPoint x: 64, startPoint y: 96, endPoint x: 169, endPoint y: 104, distance: 105.3
click at [169, 50] on code "table. rows ({ search : 'applied' }). every ( function ( ) { var rowData = this…" at bounding box center [143, 24] width 173 height 50
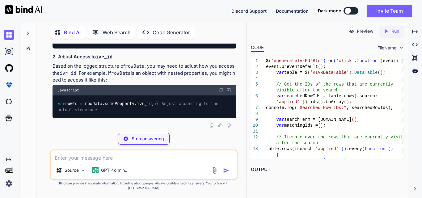
click at [169, 24] on span "// Access the ivr_id based on the actual structure" at bounding box center [129, 22] width 124 height 6
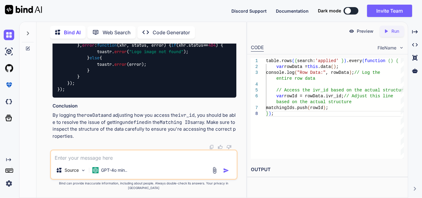
click at [72, 162] on textarea at bounding box center [144, 155] width 186 height 11
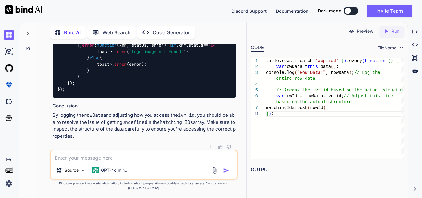
click at [88, 162] on textarea at bounding box center [144, 155] width 186 height 11
paste textarea "arched Row IDs: [Array(4)] filter-ivr.js:220 (7) ['PTpartes092225', 'LOGGED', '…"
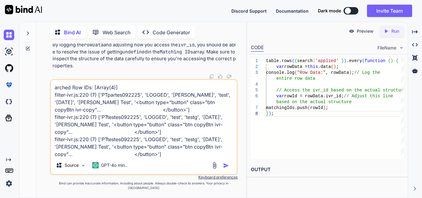
scroll to position [23, 0]
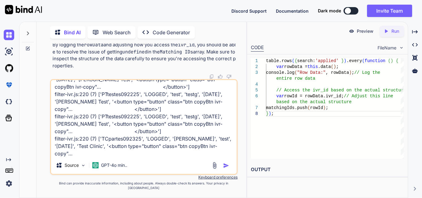
drag, startPoint x: 102, startPoint y: 144, endPoint x: 140, endPoint y: 143, distance: 38.3
click at [140, 143] on textarea "arched Row IDs: [Array(4)] filter-ivr.js:220 (7) ['PTpartes092225', 'LOGGED', '…" at bounding box center [144, 118] width 186 height 77
click at [90, 155] on textarea "arched Row IDs: [Array(4)] filter-ivr.js:220 (7) ['PTpartes092225', 'LOGGED', '…" at bounding box center [144, 118] width 186 height 77
paste textarea "TCpartes092325"
type textarea "arched Row IDs: [Array(4)] filter-ivr.js:220 (7) ['PTpartes092225', 'LOGGED', '…"
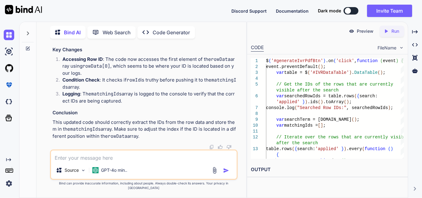
scroll to position [18357, 0]
drag, startPoint x: 67, startPoint y: 112, endPoint x: 78, endPoint y: 109, distance: 10.4
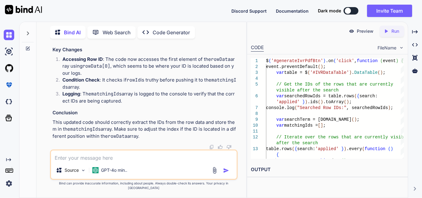
drag, startPoint x: 67, startPoint y: 95, endPoint x: 193, endPoint y: 97, distance: 126.1
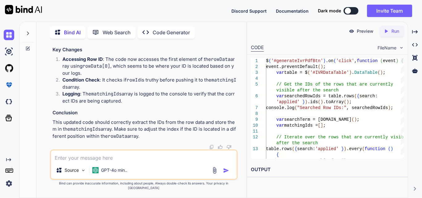
drag, startPoint x: 77, startPoint y: 115, endPoint x: 108, endPoint y: 138, distance: 38.8
drag, startPoint x: 77, startPoint y: 105, endPoint x: 128, endPoint y: 106, distance: 51.0
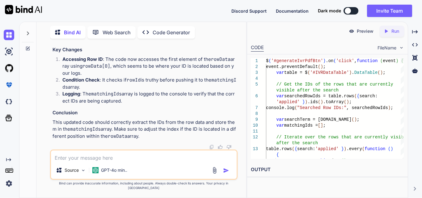
click at [148, 168] on div "Source GPT-4o min.." at bounding box center [144, 165] width 188 height 30
click at [148, 162] on textarea at bounding box center [144, 155] width 186 height 11
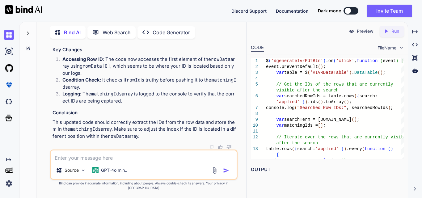
paste textarea "array:1 [ // app\Http\Controllers\Clinic\IVRController.php:83 "ivr_ids" => arra…"
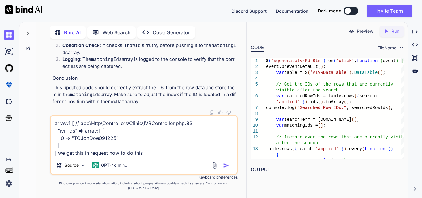
paste textarea "public static function getFiltersFromRequest(Request $request) { return [ 'clin…"
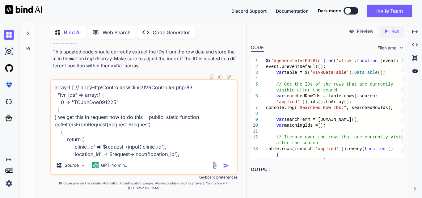
scroll to position [38, 0]
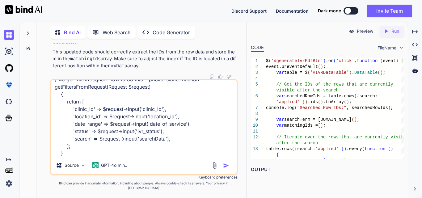
paste textarea "private function applyIvrQueryFilter($query, array $filters) { try { $searchTer…"
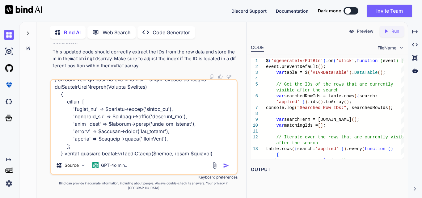
scroll to position [431, 0]
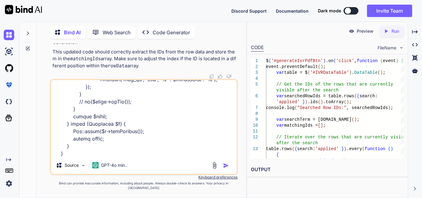
paste textarea "public function index(Request $request) { try { dd($request->all()); $user = Au…"
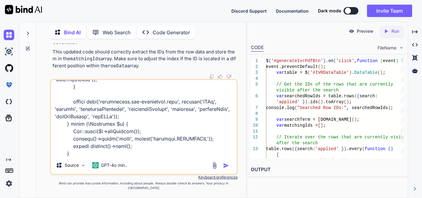
click at [132, 147] on textarea at bounding box center [144, 118] width 186 height 77
click at [100, 157] on textarea at bounding box center [144, 118] width 186 height 77
type textarea "array:1 [ // app\Http\Controllers\Clinic\IVRController.php:83 "ivr_ids" => arra…"
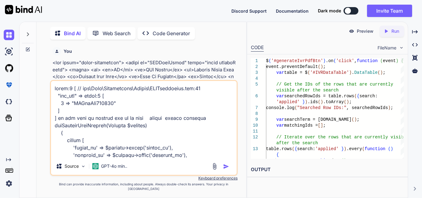
type textarea "x"
type textarea "array:1 [ // app\Http\Controllers\Clinic\IVRController.php:83 "ivr_ids" => arra…"
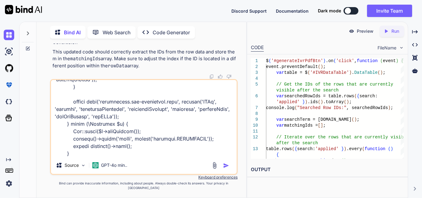
type textarea "x"
type textarea "array:1 [ // app\Http\Controllers\Clinic\IVRController.php:83 "ivr_ids" => arra…"
type textarea "x"
type textarea "array:1 [ // app\Http\Controllers\Clinic\IVRController.php:83 "ivr_ids" => arra…"
type textarea "x"
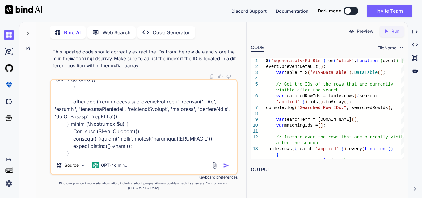
type textarea "array:1 [ // app\Http\Controllers\Clinic\IVRController.php:83 "ivr_ids" => arra…"
type textarea "x"
type textarea "array:1 [ // app\Http\Controllers\Clinic\IVRController.php:83 "ivr_ids" => arra…"
type textarea "x"
type textarea "array:1 [ // app\Http\Controllers\Clinic\IVRController.php:83 "ivr_ids" => arra…"
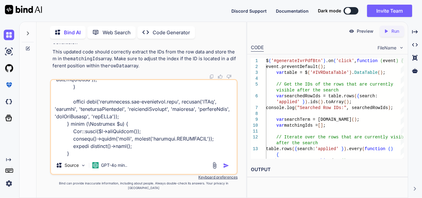
type textarea "x"
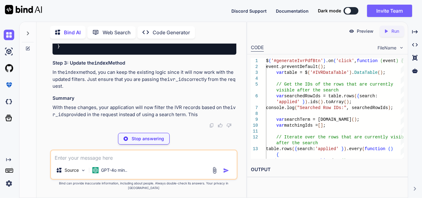
scroll to position [21165, 0]
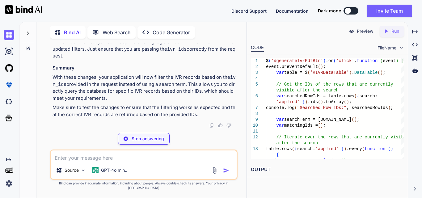
type textarea "x"
type textarea "this line to capture ivr_ids ]; }"
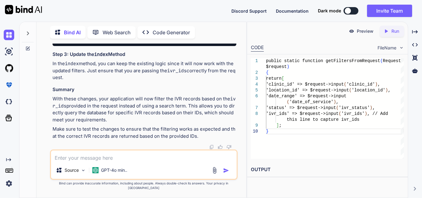
drag, startPoint x: 78, startPoint y: 101, endPoint x: 178, endPoint y: 99, distance: 99.8
copy code "'ivr_ids' => $request -> input ( 'ivr_ids' ),"
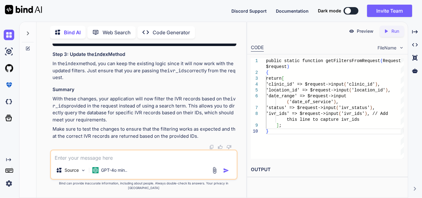
scroll to position [21443, 0]
drag, startPoint x: 83, startPoint y: 83, endPoint x: 101, endPoint y: 116, distance: 37.7
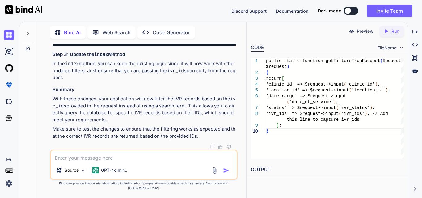
drag, startPoint x: 87, startPoint y: 86, endPoint x: 105, endPoint y: 117, distance: 35.7
copy code "if ( isset ( $filters [ 'ivr_ids' ]) && ! empty ( $filters [ 'ivr_ids' ])) { $q…"
click at [108, 161] on textarea at bounding box center [144, 155] width 186 height 11
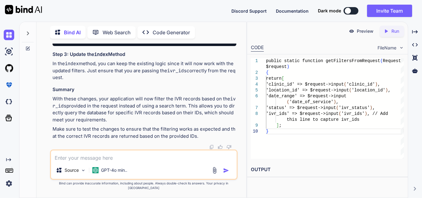
paste textarea "$('#generateIvrPdfBtn').on('click', function (event) { event.preventDefault(); …"
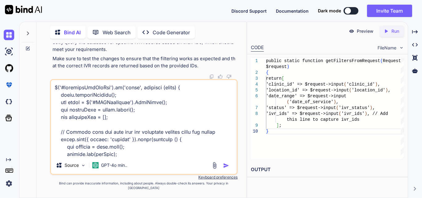
scroll to position [327, 0]
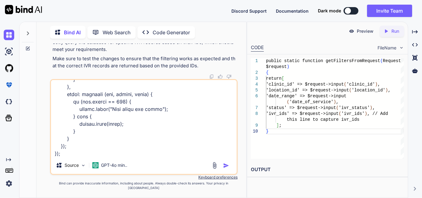
paste textarea "{id: 5, ivr_id: 'PTtestes092225', date_of_service: '2025-09-22', previous_date_…"
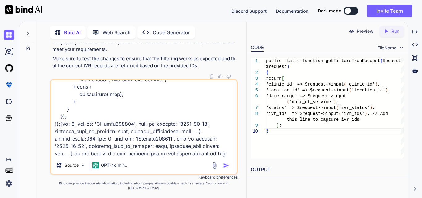
scroll to position [364, 0]
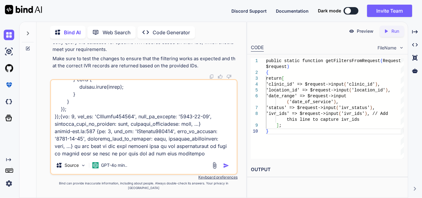
type textarea "$('#generateIvrPdfBtn').on('click', function (event) { event.preventDefault(); …"
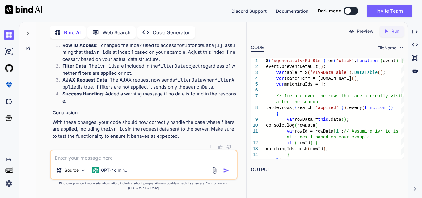
scroll to position [22133, 0]
drag, startPoint x: 167, startPoint y: 82, endPoint x: 186, endPoint y: 87, distance: 19.9
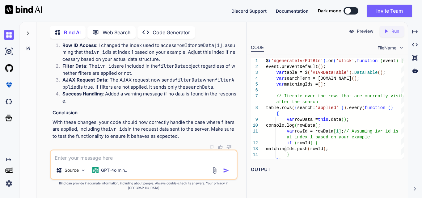
drag, startPoint x: 130, startPoint y: 66, endPoint x: 246, endPoint y: 67, distance: 116.5
click at [246, 67] on div "Bind AI Web Search Created with Pixso. Code Generator You Bind AI To implement …" at bounding box center [132, 110] width 227 height 176
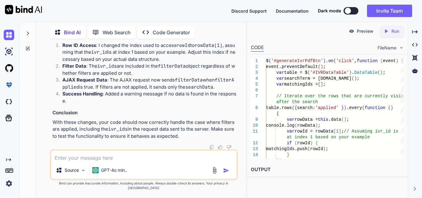
click at [82, 161] on textarea at bounding box center [144, 155] width 186 height 11
paste textarea "{clinic_id: '5', location_id: '', ivr_status: Array(0), date_of_service: '', se…"
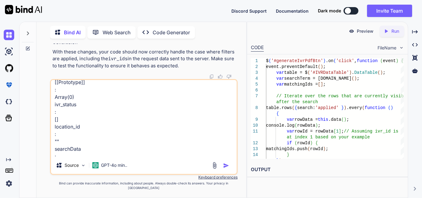
scroll to position [80, 0]
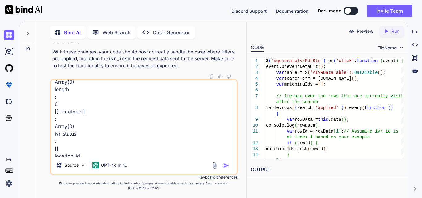
click at [133, 157] on textarea "{clinic_id: '5', location_id: '', ivr_status: Array(0), date_of_service: '', se…" at bounding box center [144, 118] width 186 height 77
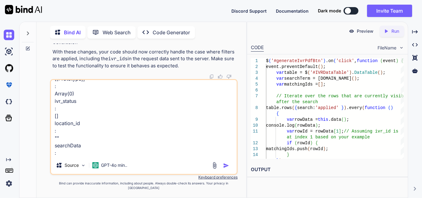
scroll to position [142, 0]
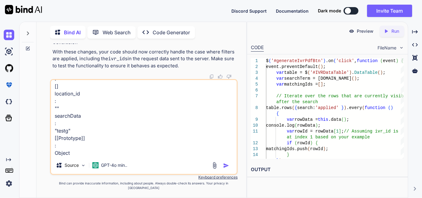
click at [121, 156] on textarea "{clinic_id: '5', location_id: '', ivr_status: Array(0), date_of_service: '', se…" at bounding box center [144, 118] width 186 height 77
paste textarea "var filterData = { clinic_id: clinicId, location_id: locationId, ivr_status: iv…"
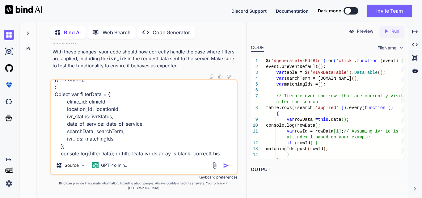
type textarea "{clinic_id: '5', location_id: '', ivr_status: Array(0), date_of_service: '', se…"
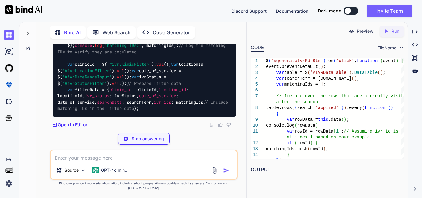
scroll to position [22653, 0]
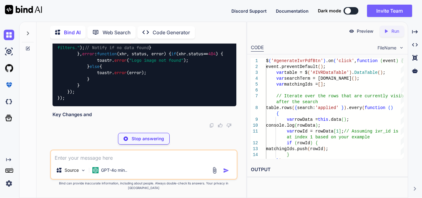
drag, startPoint x: 77, startPoint y: 93, endPoint x: 136, endPoint y: 93, distance: 59.0
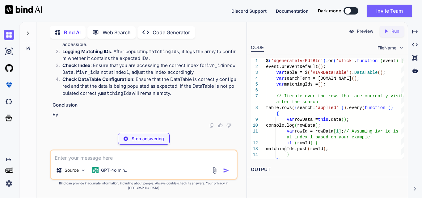
scroll to position [22684, 0]
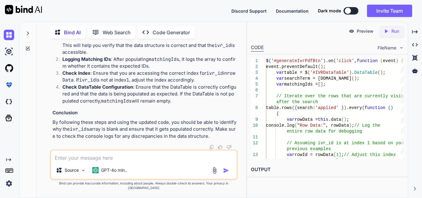
drag, startPoint x: 79, startPoint y: 63, endPoint x: 175, endPoint y: 108, distance: 106.0
drag, startPoint x: 76, startPoint y: 63, endPoint x: 135, endPoint y: 63, distance: 59.3
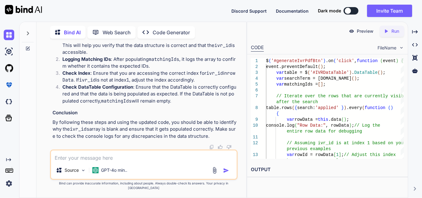
copy code "var rowId = rowData[ 1 ];"
click at [77, 161] on textarea at bounding box center [144, 155] width 186 height 11
paste textarea "//Function to display IVR data (you can customize this) function displayIVRData…"
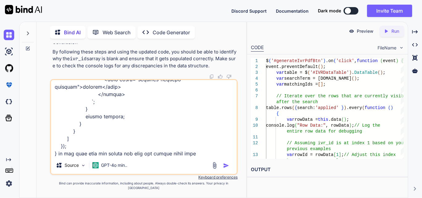
paste textarea "(7) ['TCJohDoe091225', 'LOGGED', 'John', 'Doe', '09/12/2025', 'Test Clinic', '<…"
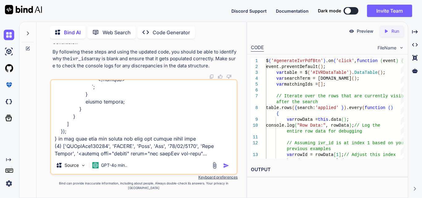
click at [190, 146] on textarea at bounding box center [144, 118] width 186 height 77
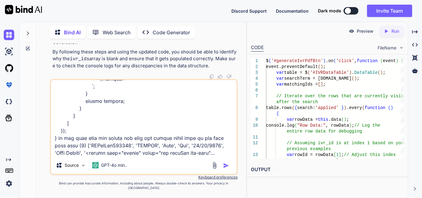
click at [197, 157] on textarea at bounding box center [144, 118] width 186 height 77
click at [211, 156] on textarea at bounding box center [144, 118] width 186 height 77
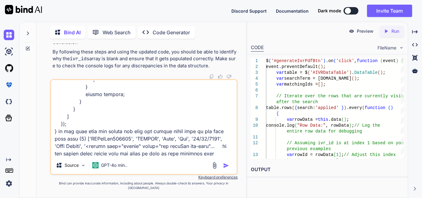
paste textarea "{id: 5, ivr_id: 'PTtestes092225', date_of_service: '2025-09-22', previous_date_…"
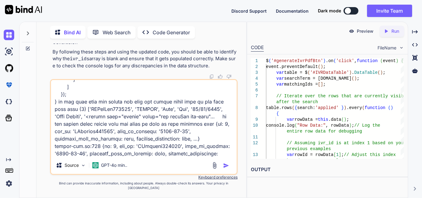
click at [203, 106] on textarea at bounding box center [144, 118] width 186 height 77
click at [204, 106] on textarea at bounding box center [144, 118] width 186 height 77
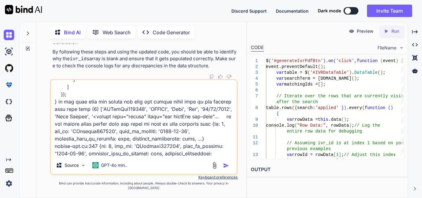
scroll to position [572, 0]
click at [206, 156] on textarea at bounding box center [144, 118] width 186 height 77
click at [206, 129] on textarea at bounding box center [144, 118] width 186 height 77
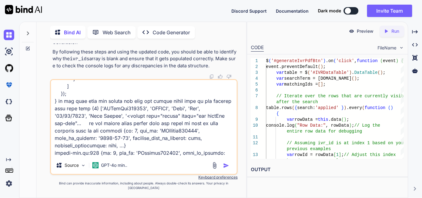
click at [216, 157] on textarea at bounding box center [144, 118] width 186 height 77
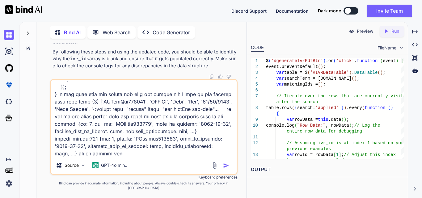
type textarea "//Function to display IVR data (you can customize this) function displayIVRData…"
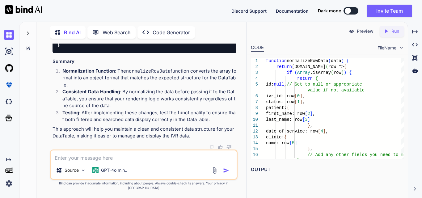
scroll to position [23527, 0]
drag, startPoint x: 99, startPoint y: 94, endPoint x: 107, endPoint y: 104, distance: 12.9
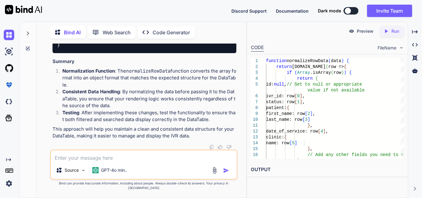
scroll to position [23675, 0]
